Goal: Use online tool/utility: Utilize a website feature to perform a specific function

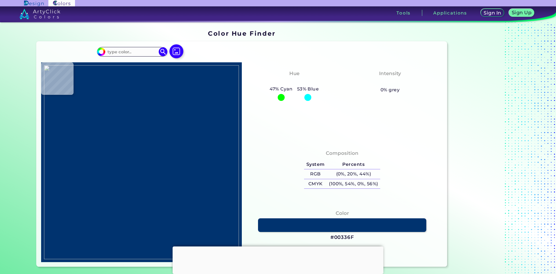
type input "#1d3256"
type input "#1D3256"
type input "#000000"
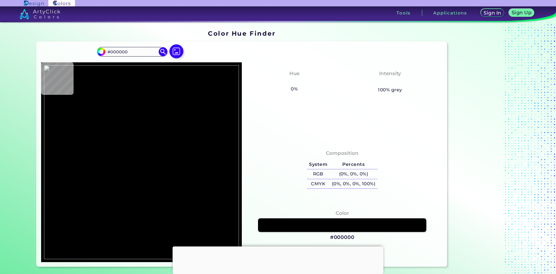
scroll to position [58, 0]
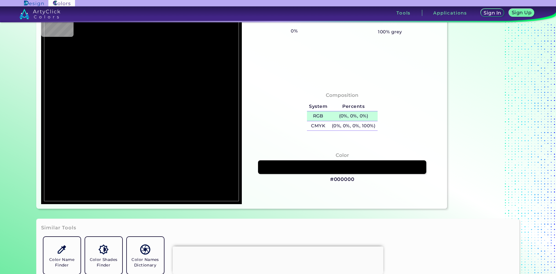
click at [317, 116] on h5 "RGB" at bounding box center [318, 116] width 23 height 10
click at [333, 177] on h3 "#000000" at bounding box center [342, 179] width 24 height 7
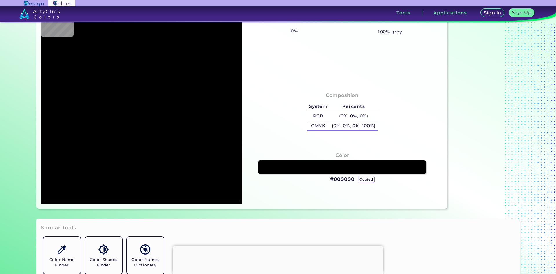
click at [333, 177] on h3 "#000000 copied" at bounding box center [342, 179] width 24 height 7
click at [333, 177] on h3 "#000000 copied copied" at bounding box center [342, 179] width 24 height 7
copy h3 "000000 copied copied"
click at [333, 177] on h3 "#000000 copied copied copied" at bounding box center [342, 179] width 24 height 7
copy h3 "#000000"
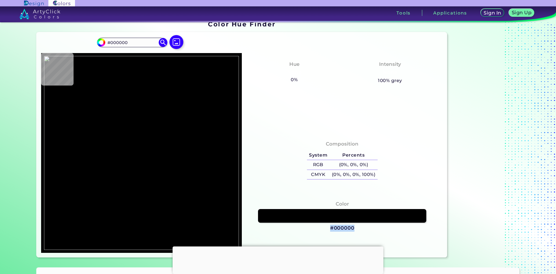
scroll to position [0, 0]
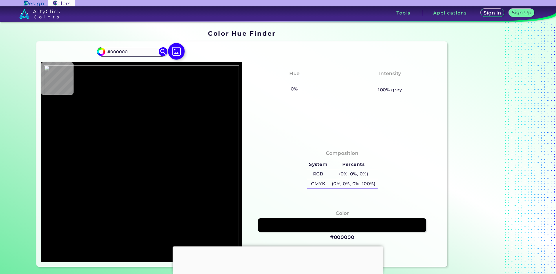
click at [175, 53] on img at bounding box center [176, 51] width 17 height 17
click at [0, 0] on input "file" at bounding box center [0, 0] width 0 height 0
click at [342, 160] on h5 "Percents" at bounding box center [353, 165] width 48 height 10
click at [341, 148] on div "Composition System Percents RGB (0%, 0%, 0%) CMYK (0%, 0%, 0%, 100%)" at bounding box center [341, 170] width 191 height 47
click at [158, 55] on img at bounding box center [163, 52] width 10 height 10
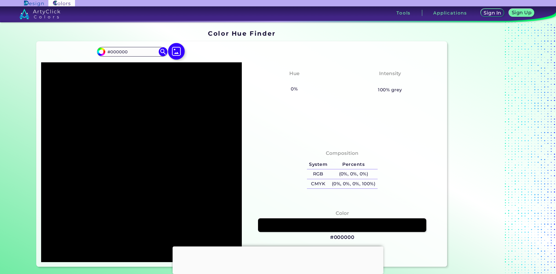
click at [172, 52] on img at bounding box center [176, 51] width 17 height 17
click at [0, 0] on input "file" at bounding box center [0, 0] width 0 height 0
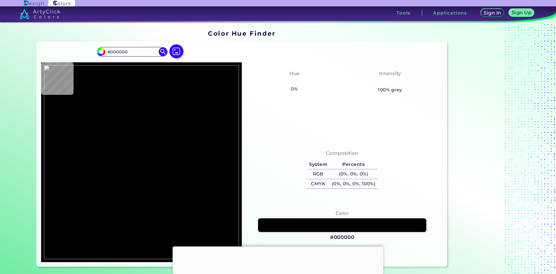
type input "#a90000"
type input "#A90000"
type input "#0f332c"
type input "#0F332C"
type input "#000000"
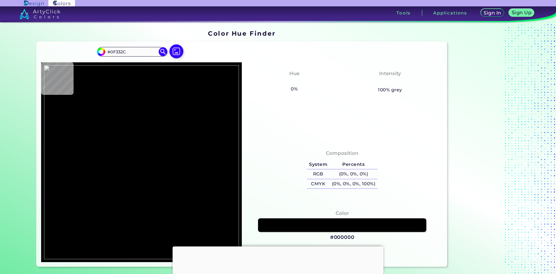
type input "#000000"
type input "#4c9d47"
type input "#4C9D47"
type input "#fe8588"
type input "#FE8588"
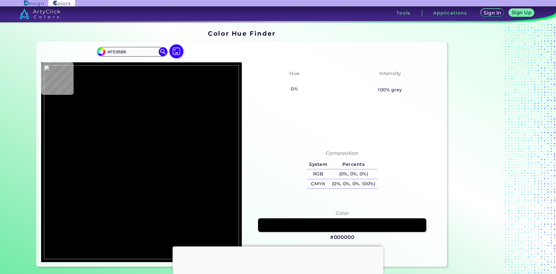
type input "#4b4a4b"
type input "#4B4A4B"
type input "#0044b6"
type input "#0044B6"
type input "#042d99"
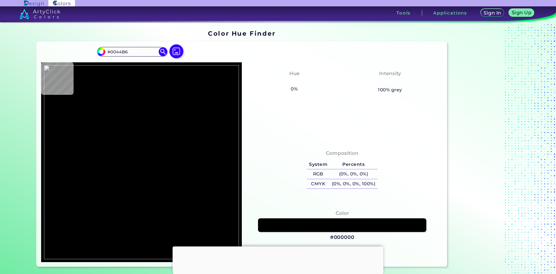
type input "#042D99"
type input "#f8f9fb"
type input "#F8F9FB"
type input "#faf9fa"
type input "#FAF9FA"
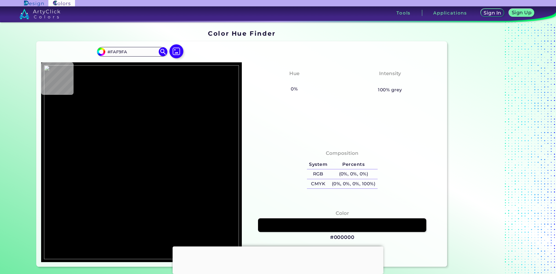
type input "#fdfafa"
type input "#FDFAFA"
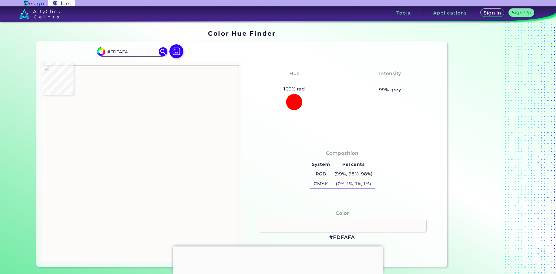
click at [159, 142] on img at bounding box center [141, 162] width 195 height 194
click at [163, 172] on img at bounding box center [141, 162] width 195 height 194
type input "#ffffff"
type input "#FFFFFF"
type input "#05b71d"
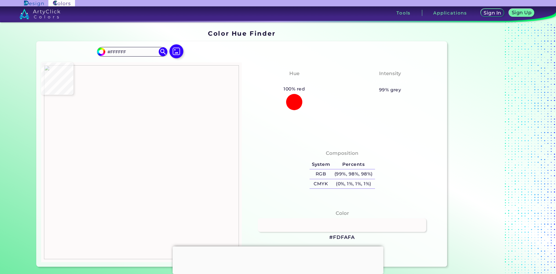
type input "#05B71D"
type input "#b80c27"
type input "#B80C27"
type input "#f4474c"
type input "#F4474C"
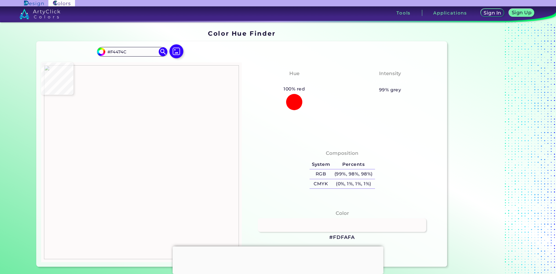
type input "#000000"
type input "#345fa3"
type input "#345FA3"
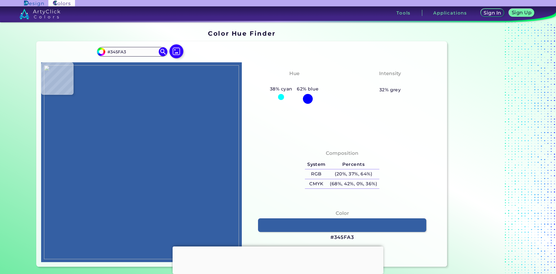
type input "#508ef5"
type input "#508EF5"
click at [212, 160] on img at bounding box center [141, 162] width 195 height 194
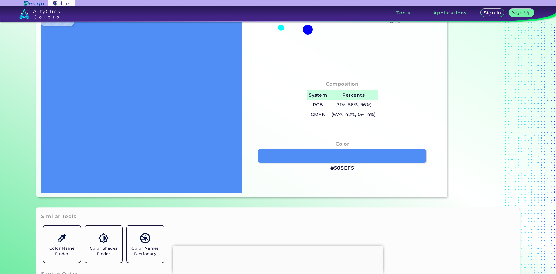
scroll to position [87, 0]
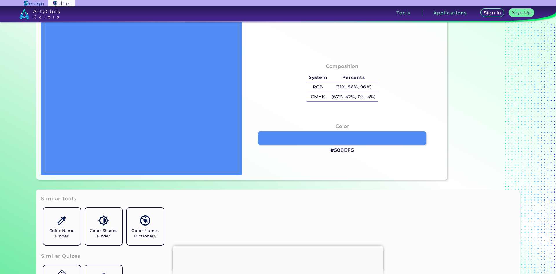
click at [343, 150] on h3 "#508EF5" at bounding box center [342, 150] width 24 height 7
drag, startPoint x: 354, startPoint y: 149, endPoint x: 326, endPoint y: 149, distance: 28.7
click at [326, 149] on div "Color #508EF5" at bounding box center [341, 138] width 191 height 37
click at [72, 67] on img at bounding box center [141, 75] width 195 height 194
type input "#ff1d1d"
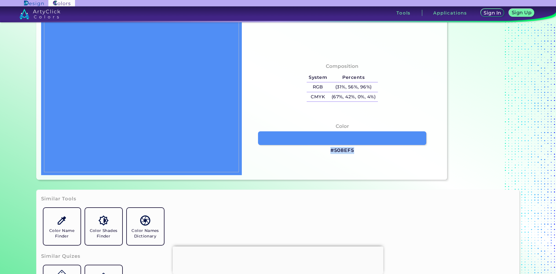
type input "#FF1D1D"
type input "#fb1c1c"
type input "#FB1C1C"
type input "#e01919"
type input "#E01919"
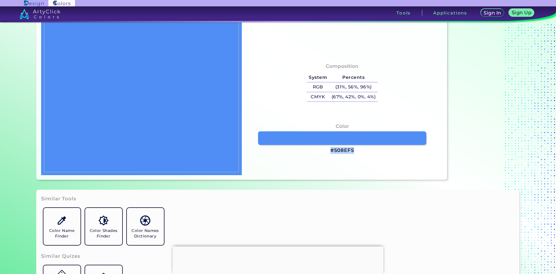
type input "#000000"
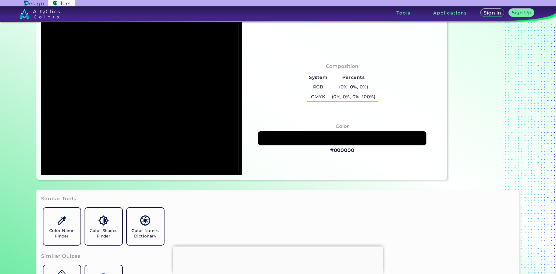
click at [79, 66] on img at bounding box center [141, 75] width 195 height 194
click at [115, 69] on img at bounding box center [141, 75] width 195 height 194
type input "#448860"
type input "#7f967a"
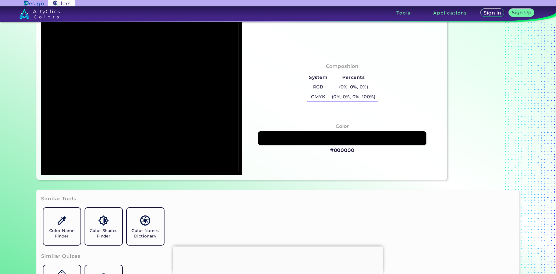
type input "#7F967A"
type input "#a8c83e"
type input "#A8C83E"
type input "#ff0007"
type input "#FF0007"
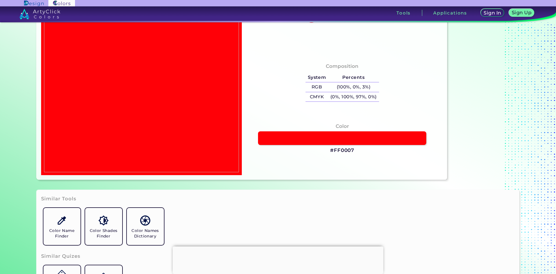
type input "#e1b0aa"
type input "#E1B0AA"
type input "#000000"
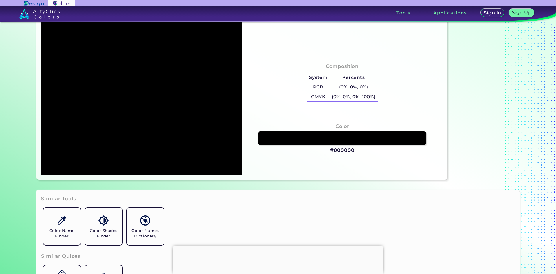
type input "#1f3359"
type input "#1F3359"
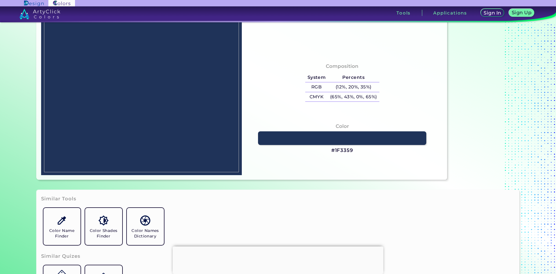
type input "#508ef5"
type input "#508EF5"
type input "#4f8ef5"
type input "#4F8EF5"
type input "#4b83e4"
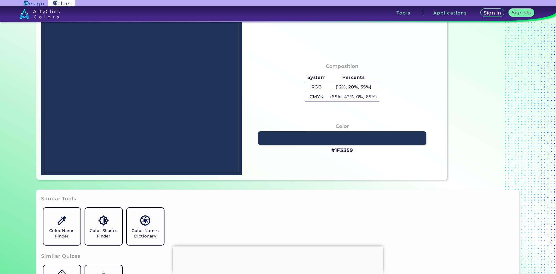
type input "#4B83E4"
type input "#000000"
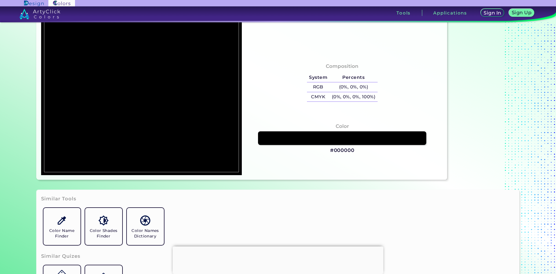
click at [195, 76] on img at bounding box center [141, 75] width 195 height 194
click at [210, 77] on img at bounding box center [141, 75] width 195 height 194
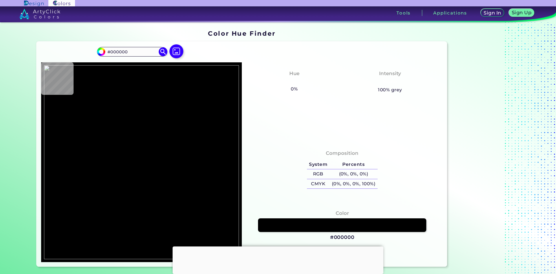
click at [212, 151] on div at bounding box center [141, 161] width 201 height 199
click at [212, 151] on img at bounding box center [141, 162] width 195 height 194
type input "#508ef5"
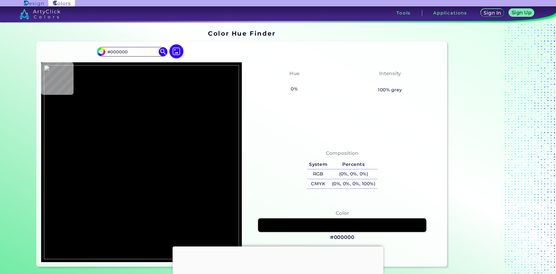
type input "#508EF5"
type input "#000000"
click at [212, 203] on img at bounding box center [141, 162] width 195 height 194
click at [211, 185] on img at bounding box center [141, 162] width 195 height 194
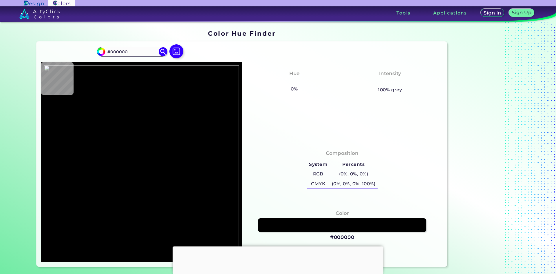
type input "#050505"
type input "#315896"
type input "#4e8aef"
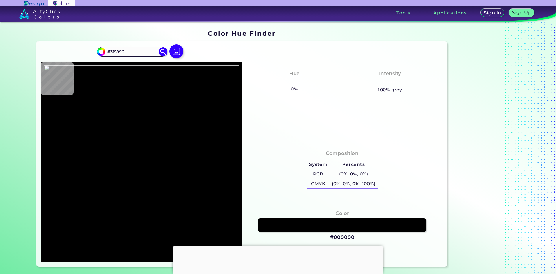
type input "#4E8AEF"
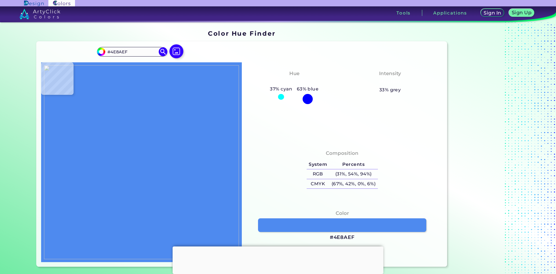
type input "#4f8ef5"
type input "#4F8EF5"
type input "#4276cb"
type input "#4276CB"
type input "#467ed9"
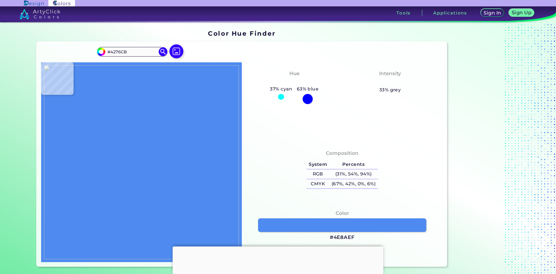
type input "#467ED9"
type input "#508ef5"
type input "#508EF5"
type input "#000000"
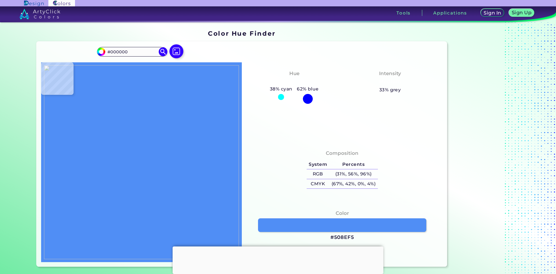
type input "#070707"
type input "#274352"
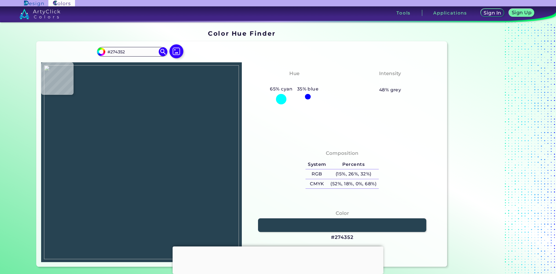
type input "#274251"
type input "#000000"
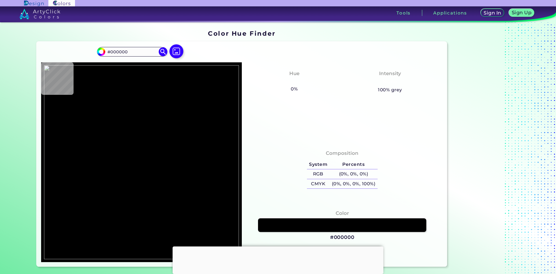
type input "#2d4e88"
type input "#2D4E88"
type input "#4b86e8"
type input "#4B86E8"
type input "#508ef5"
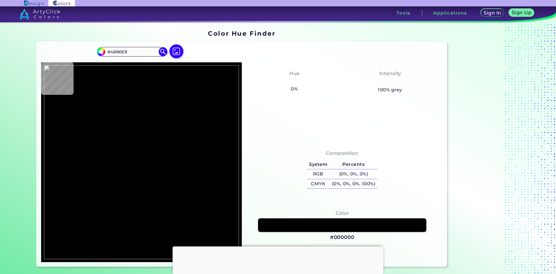
type input "#508EF5"
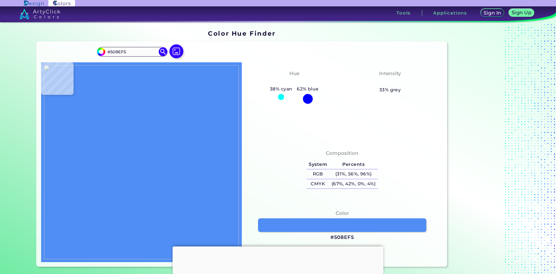
type input "#4b86e8"
type input "#4B86E8"
type input "#000000"
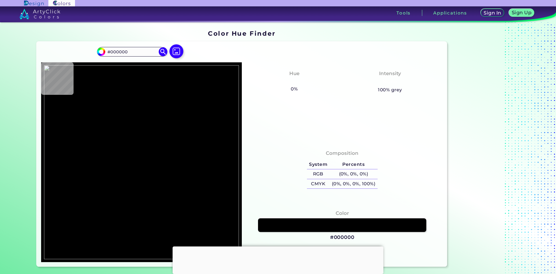
type input "#2d508a"
type input "#2D508A"
type input "#508ef5"
type input "#508EF5"
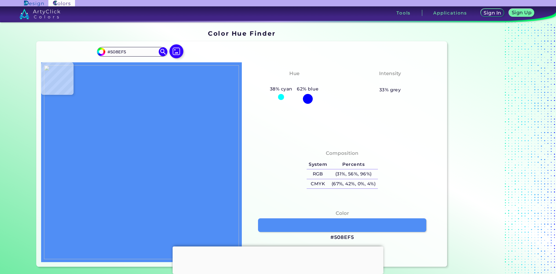
click at [208, 163] on img at bounding box center [141, 162] width 195 height 194
click at [210, 148] on img at bounding box center [141, 162] width 195 height 194
type input "#4f8df4"
type input "#4F8DF4"
type input "#4e8bf0"
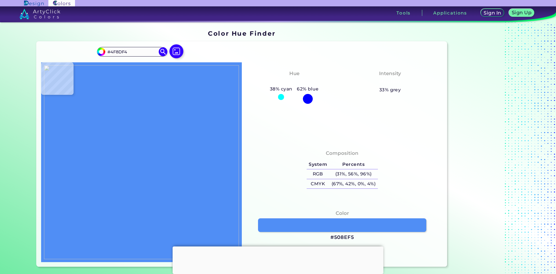
type input "#4E8BF0"
type input "#4d89ec"
type input "#4D89EC"
type input "#4c85e7"
type input "#4C85E7"
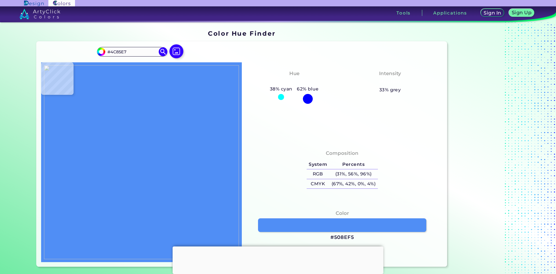
type input "#457ad3"
type input "#457AD3"
type input "#4276ce"
type input "#4276CE"
type input "#4e8aef"
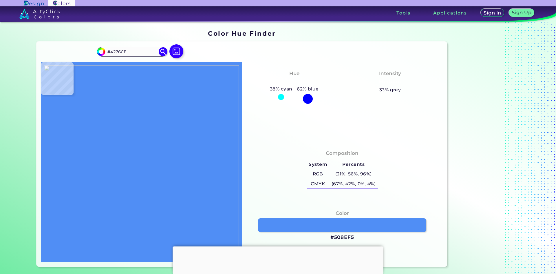
type input "#4E8AEF"
type input "#4c88eb"
type input "#4C88EB"
type input "#4d89ec"
type input "#4D89EC"
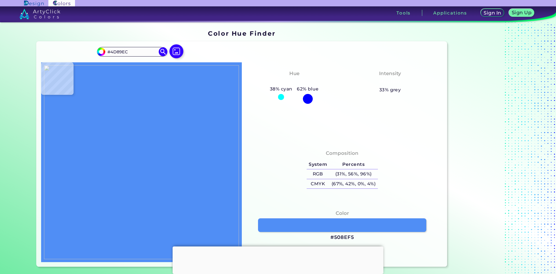
type input "#4e8bf1"
type input "#4E8BF1"
type input "#508ef5"
type input "#508EF5"
type input "#4c88e9"
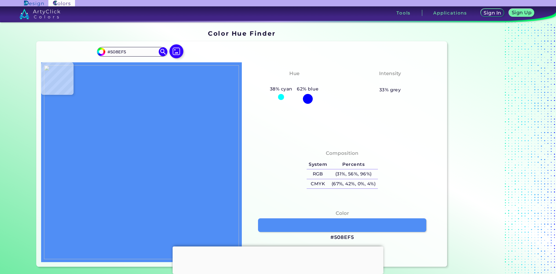
type input "#4C88E9"
type input "#000000"
type input "#5d2441"
type input "#5D2441"
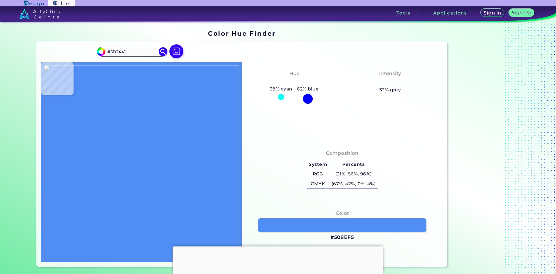
type input "#70325e"
type input "#70325E"
type input "#173692"
type input "#a91c37"
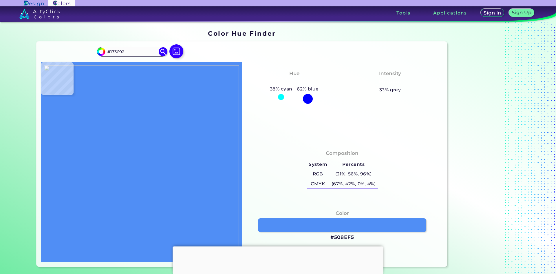
type input "#A91C37"
type input "#f3f305"
type input "#F3F305"
type input "#07841f"
type input "#07841F"
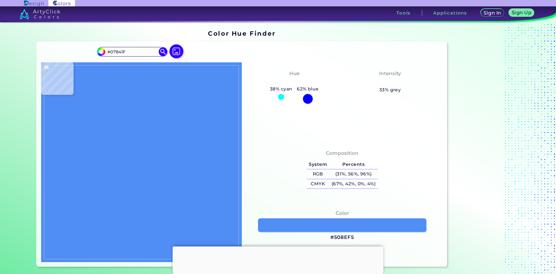
type input "#a74e8b"
type input "#A74E8B"
type input "#b16094"
type input "#B16094"
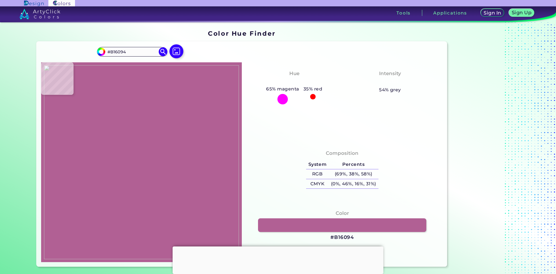
type input "#971d65"
type input "#971D65"
type input "#fe6415"
type input "#FE6415"
type input "#b9e914"
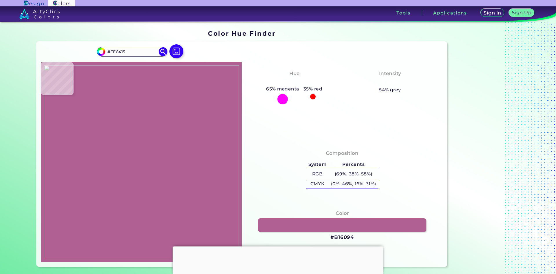
type input "#B9E914"
type input "#02a540"
type input "#02A540"
type input "#88cb9e"
type input "#88CB9E"
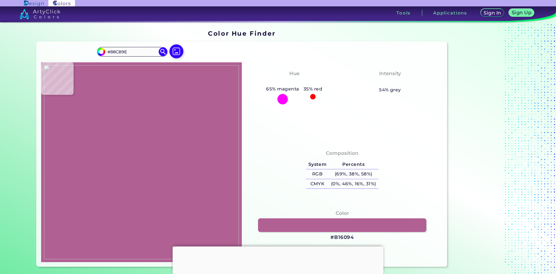
type input "#fbe9e9"
type input "#FBE9E9"
type input "#fbe2e2"
type input "#FBE2E2"
type input "#fae2e2"
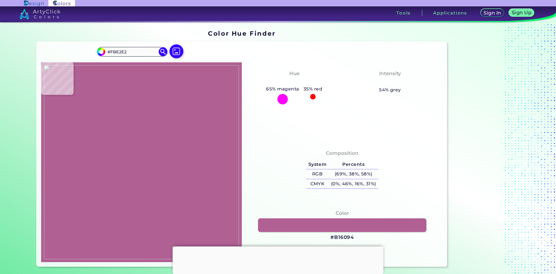
type input "#FAE2E2"
type input "#fae2e1"
type input "#FAE2E1"
type input "#fadfde"
type input "#FADFDE"
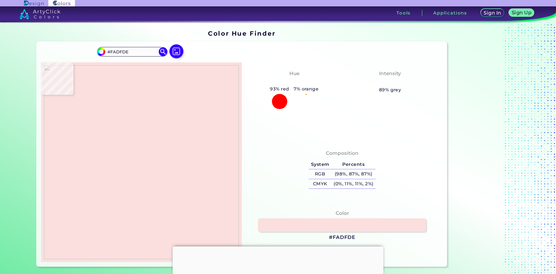
type input "#fadddd"
type input "#FADDDD"
type input "#fadbdb"
type input "#FADBDB"
type input "#f9c3c2"
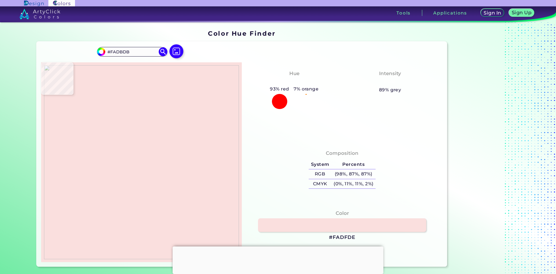
type input "#F9C3C2"
type input "#f9b0b0"
type input "#F9B0B0"
type input "#fda3a3"
type input "#FDA3A3"
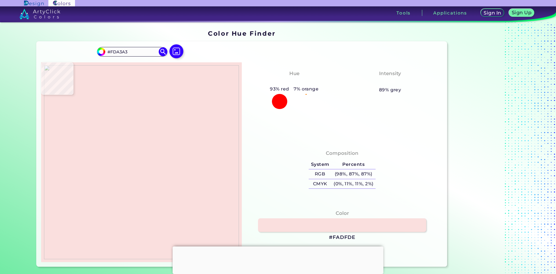
type input "#fda1a2"
type input "#FDA1A2"
type input "#fd7171"
type input "#FD7171"
type input "#fd9a98"
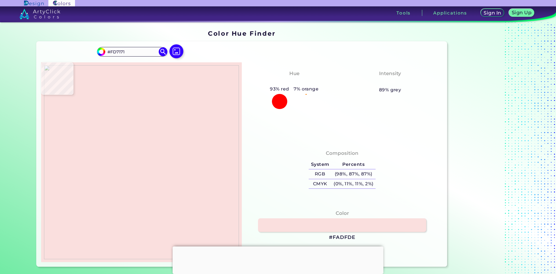
type input "#FD9A98"
type input "#f00000"
type input "#F00000"
type input "#ff2d37"
type input "#FF2D37"
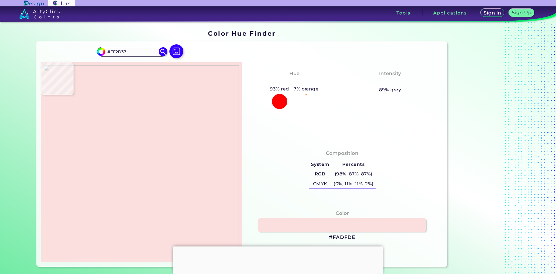
type input "#fe1a31"
type input "#FE1A31"
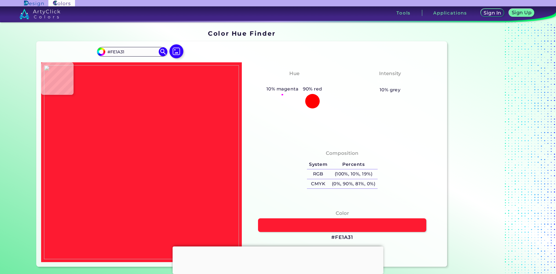
type input "#ef6029"
type input "#EF6029"
type input "#c9bf2b"
type input "#C9BF2B"
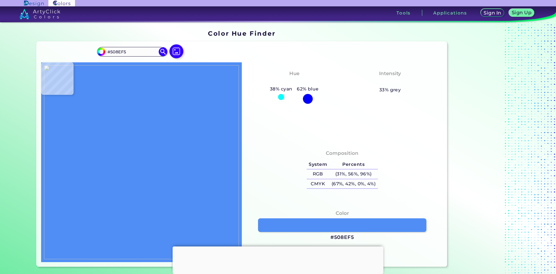
click at [211, 160] on img at bounding box center [141, 162] width 195 height 194
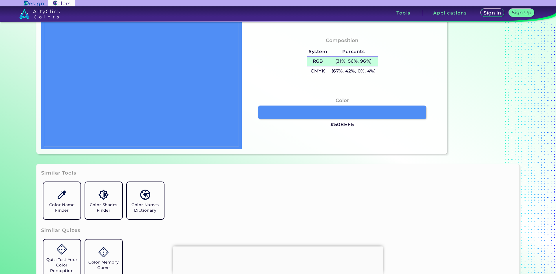
scroll to position [116, 0]
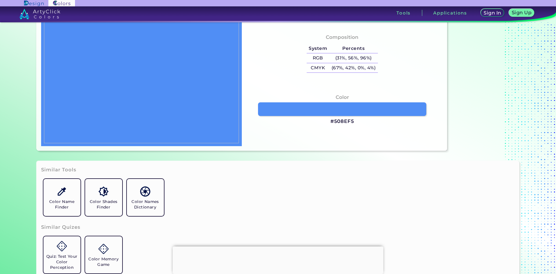
click at [339, 120] on h3 "#508EF5" at bounding box center [342, 121] width 24 height 7
copy h3 "#"
click at [339, 120] on h3 "#508EF5 copied copied" at bounding box center [342, 121] width 24 height 7
copy h3 "#508EF5"
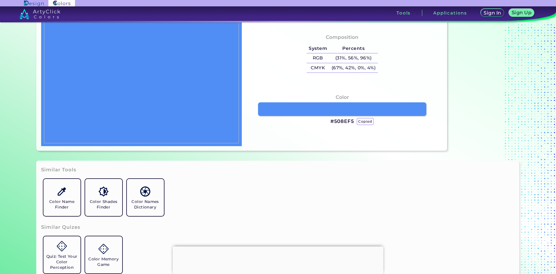
click at [359, 120] on p "copied" at bounding box center [365, 121] width 17 height 7
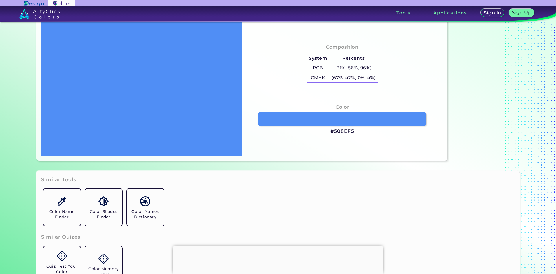
scroll to position [145, 0]
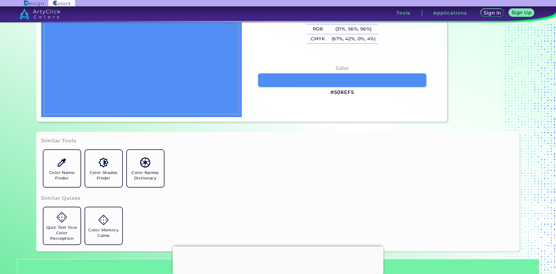
drag, startPoint x: 358, startPoint y: 92, endPoint x: 322, endPoint y: 92, distance: 35.9
click at [322, 92] on div "Color #508EF5" at bounding box center [341, 80] width 191 height 37
drag, startPoint x: 330, startPoint y: 91, endPoint x: 356, endPoint y: 92, distance: 26.4
click at [356, 92] on div "Color #508EF5" at bounding box center [341, 80] width 191 height 37
copy h3 "#508EF5"
